Goal: Transaction & Acquisition: Purchase product/service

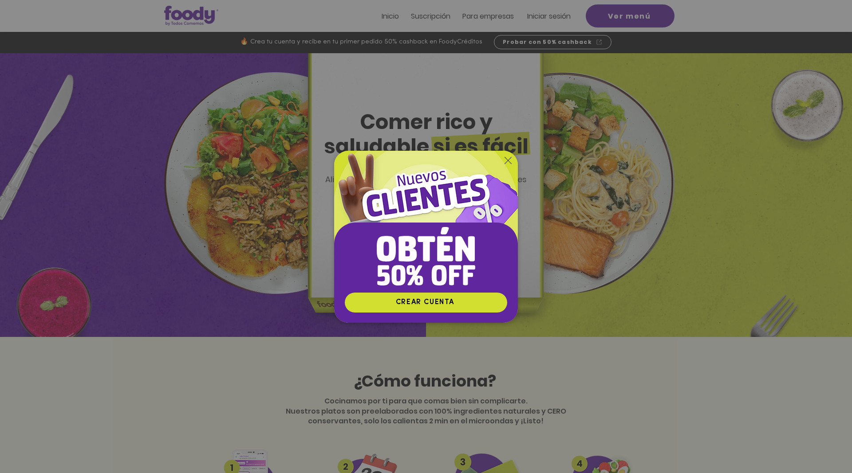
click at [508, 160] on icon "Volver al sitio" at bounding box center [508, 160] width 7 height 7
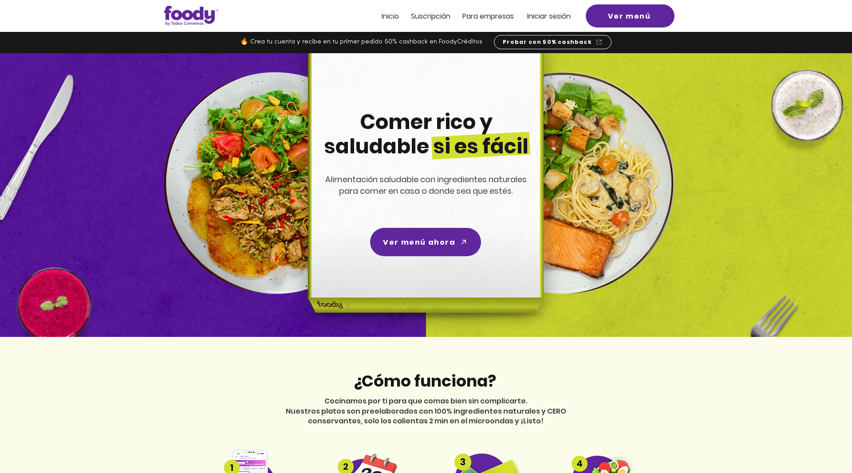
click at [549, 17] on span "Iniciar sesión" at bounding box center [548, 16] width 43 height 10
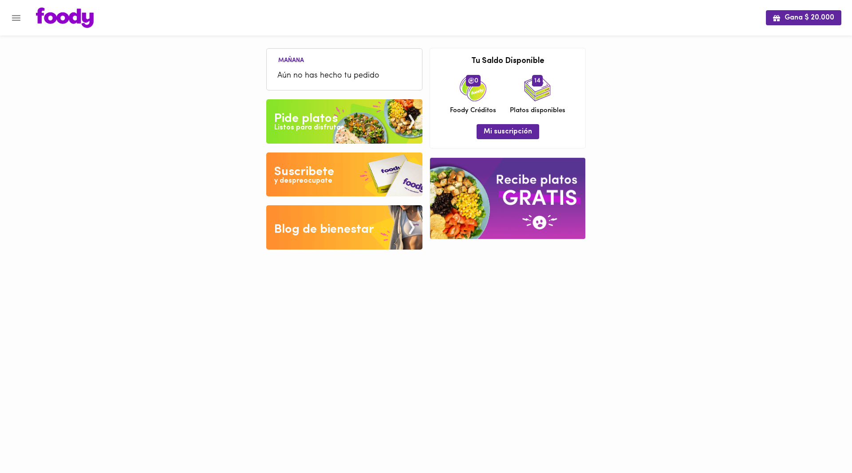
click at [344, 75] on span "Aún no has hecho tu pedido" at bounding box center [344, 76] width 134 height 12
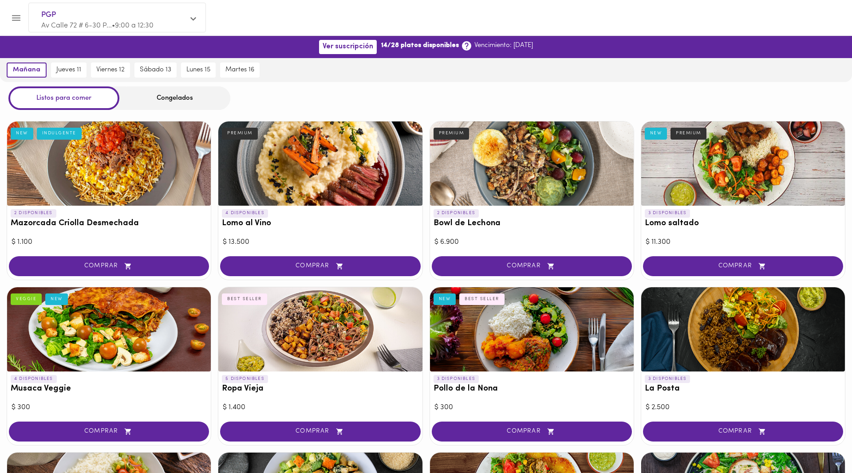
click at [323, 159] on div at bounding box center [320, 164] width 204 height 84
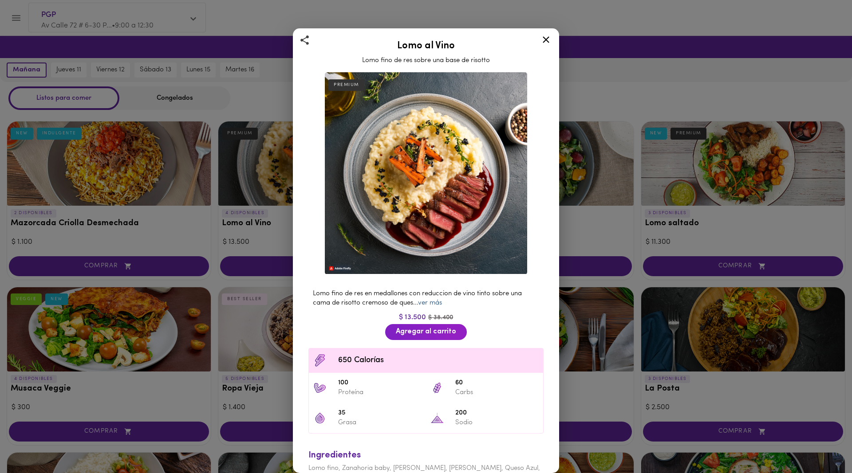
click at [441, 304] on link "ver más" at bounding box center [430, 303] width 24 height 7
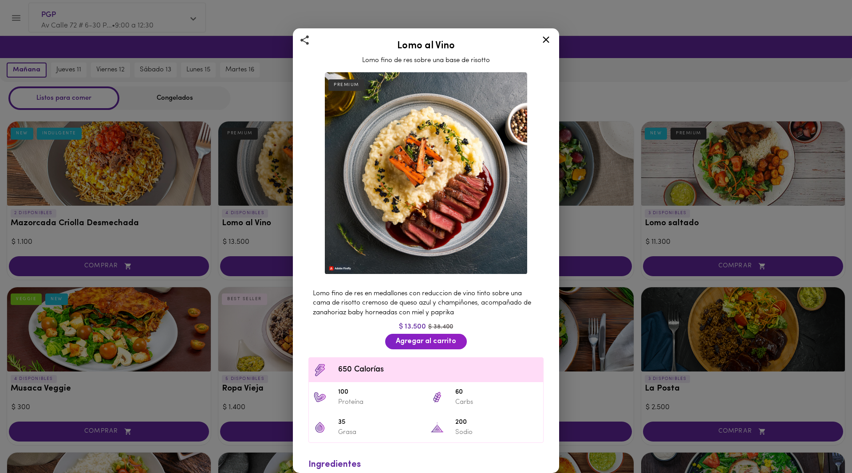
click at [545, 37] on icon at bounding box center [545, 39] width 11 height 11
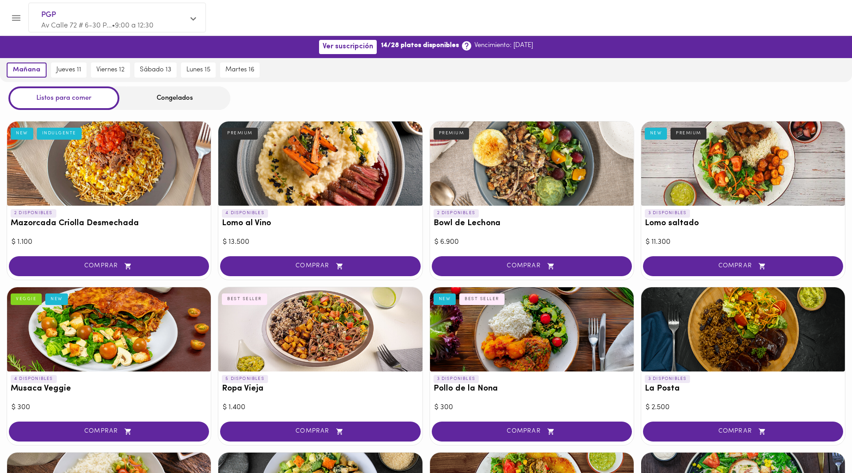
click at [750, 162] on div at bounding box center [743, 164] width 204 height 84
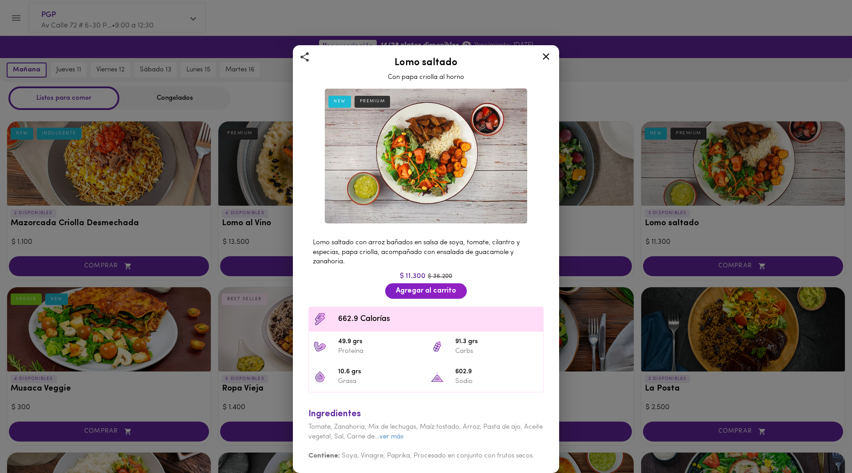
click at [548, 57] on icon at bounding box center [545, 56] width 11 height 11
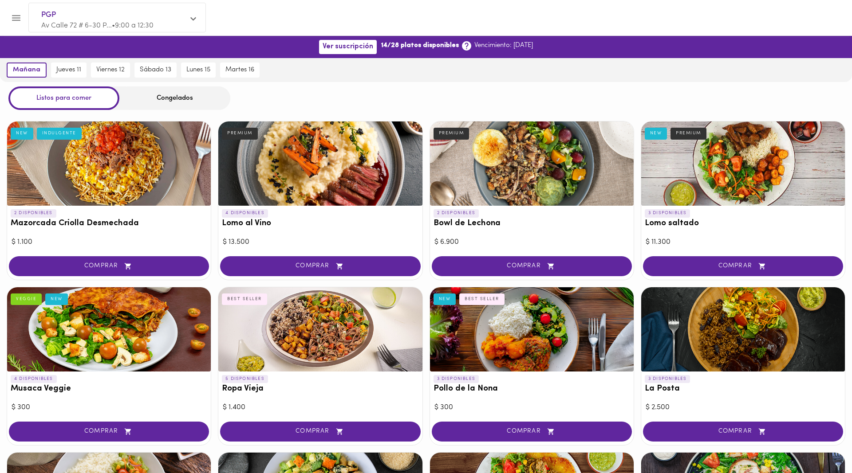
click at [760, 158] on div at bounding box center [743, 164] width 204 height 84
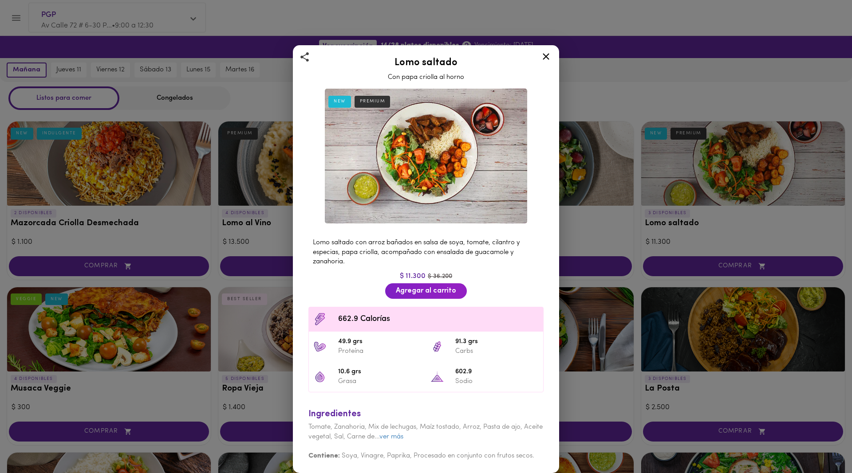
click at [544, 59] on icon at bounding box center [546, 56] width 7 height 7
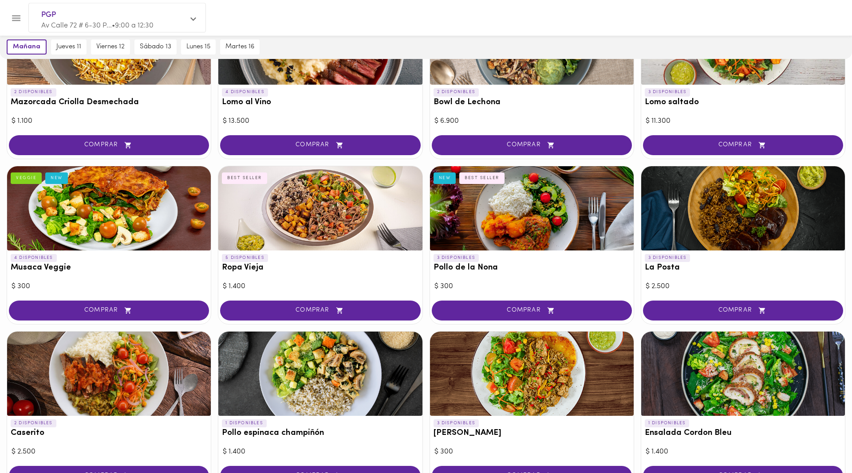
scroll to position [136, 0]
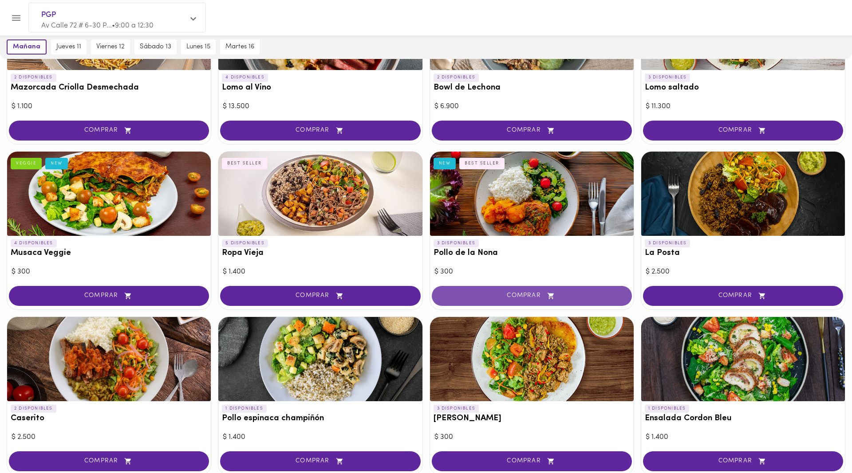
click at [485, 295] on span "COMPRAR" at bounding box center [532, 296] width 178 height 8
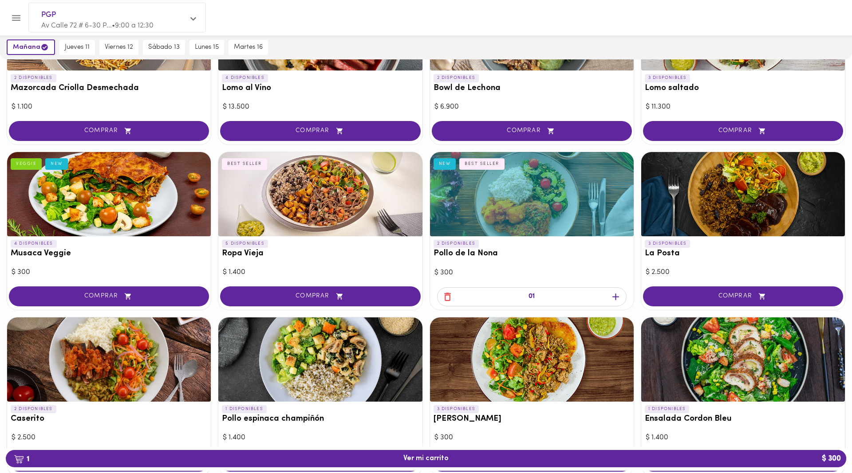
scroll to position [136, 0]
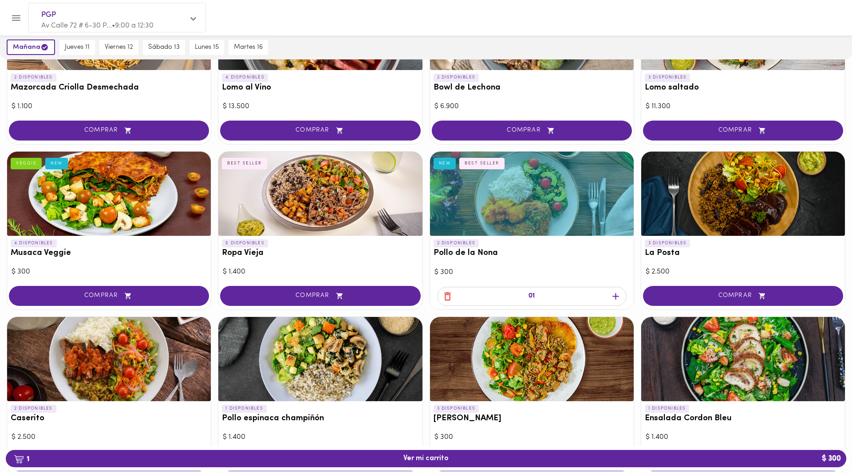
click at [617, 295] on icon "button" at bounding box center [615, 296] width 11 height 11
click at [547, 457] on span "2 Ver mi carrito $ 600" at bounding box center [426, 459] width 826 height 8
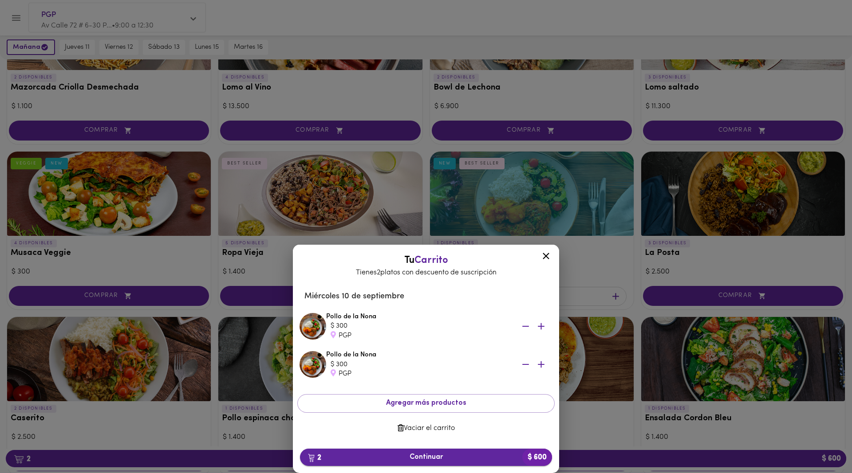
click at [491, 454] on span "2 Continuar $ 600" at bounding box center [426, 458] width 238 height 8
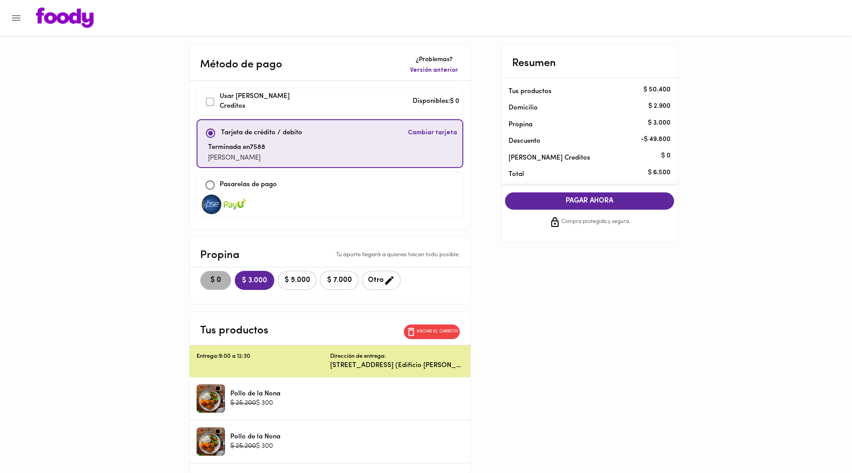
click at [207, 282] on span "$ 0" at bounding box center [216, 280] width 20 height 8
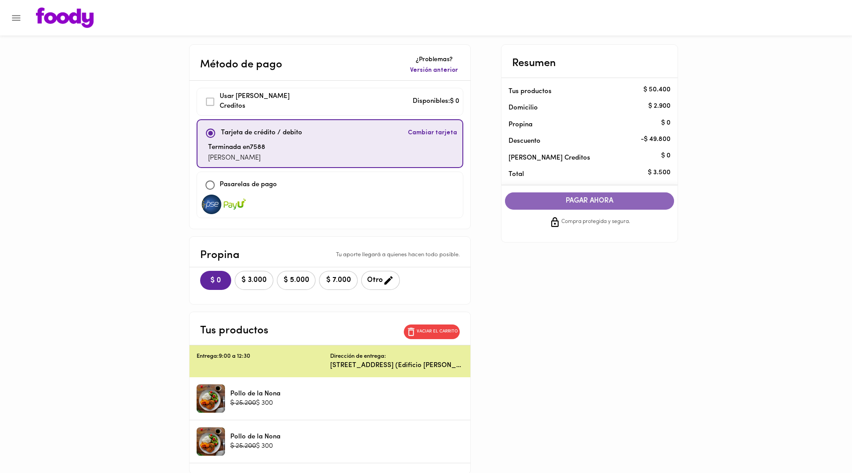
click at [596, 201] on span "PAGAR AHORA" at bounding box center [590, 201] width 152 height 8
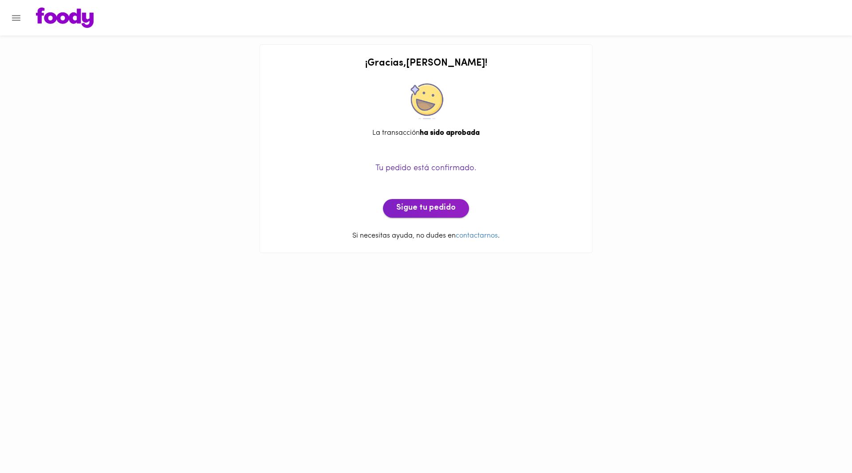
click at [434, 211] on span "Sigue tu pedido" at bounding box center [425, 209] width 59 height 10
